Goal: Book appointment/travel/reservation

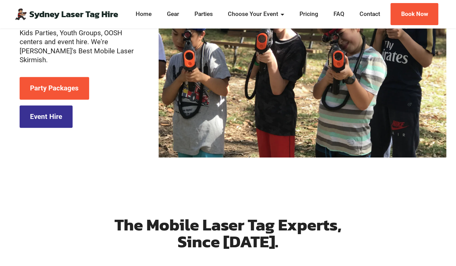
scroll to position [134, 0]
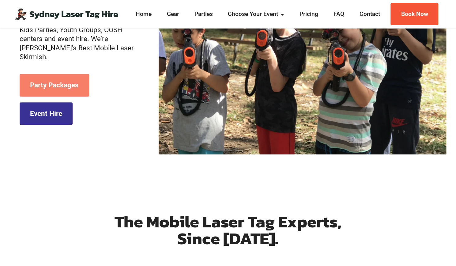
click at [74, 82] on link "Party Packages" at bounding box center [55, 85] width 70 height 22
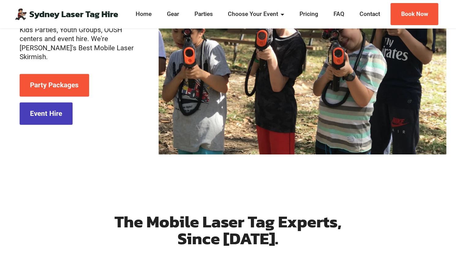
click at [58, 116] on link "Event Hire" at bounding box center [46, 113] width 53 height 22
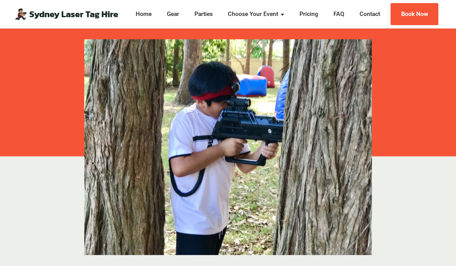
scroll to position [159, 0]
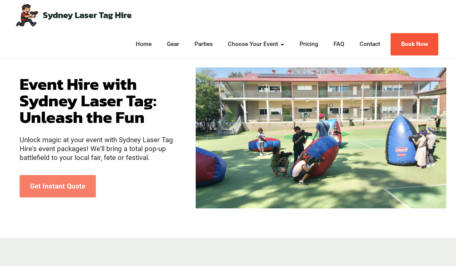
click at [54, 187] on link "Get Instant Quote" at bounding box center [58, 186] width 76 height 22
